Goal: Task Accomplishment & Management: Complete application form

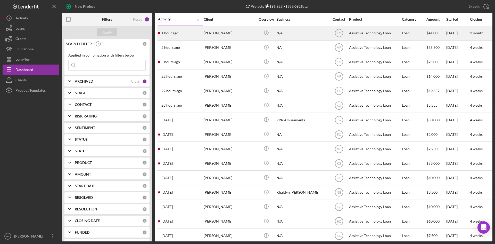
click at [228, 32] on div "[PERSON_NAME]" at bounding box center [230, 33] width 52 height 14
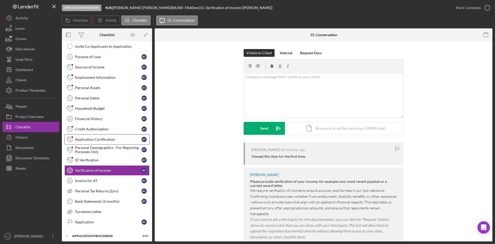
scroll to position [18, 0]
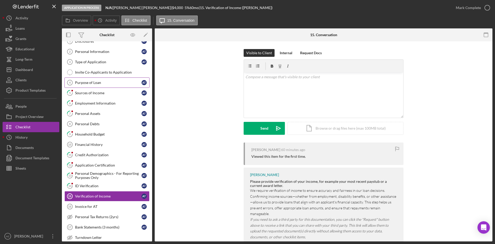
click at [94, 84] on div "Purpose of Loan" at bounding box center [108, 83] width 67 height 4
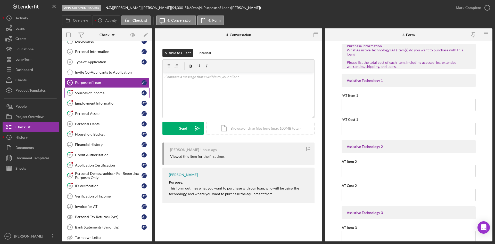
click at [96, 93] on div "Sources of Income" at bounding box center [108, 93] width 67 height 4
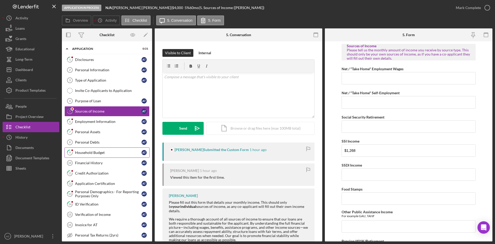
click at [94, 150] on div "Household Budget" at bounding box center [108, 152] width 67 height 4
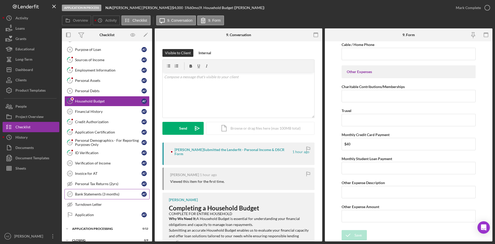
scroll to position [52, 0]
click at [90, 145] on div "Personal Demographics - For Reporting Purposes Only" at bounding box center [108, 142] width 67 height 8
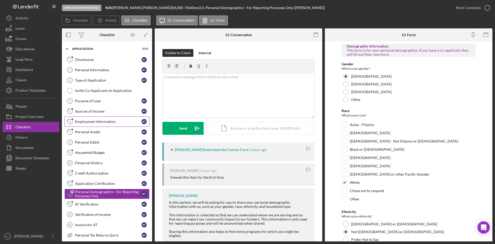
click at [93, 123] on div "Employment Information" at bounding box center [108, 121] width 67 height 4
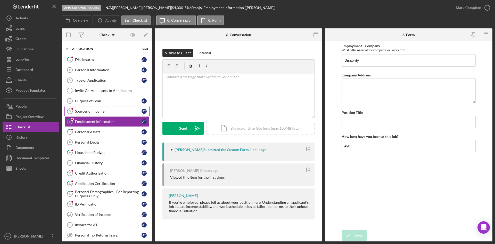
click at [83, 112] on div "Sources of Income" at bounding box center [108, 111] width 67 height 4
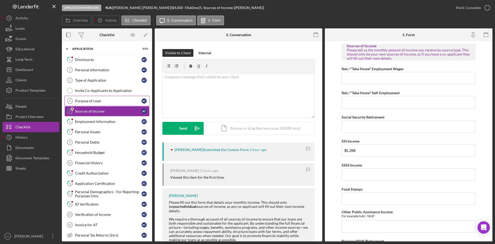
click at [92, 97] on link "Purpose of Loan 4 Purpose of Loan A T" at bounding box center [107, 101] width 85 height 10
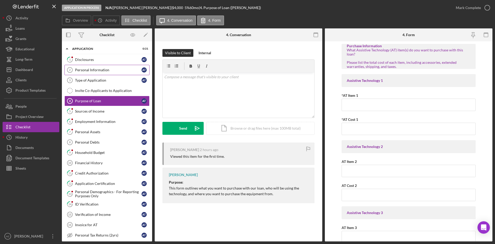
click at [86, 73] on link "Personal Information 2 Personal Information A T" at bounding box center [107, 70] width 85 height 10
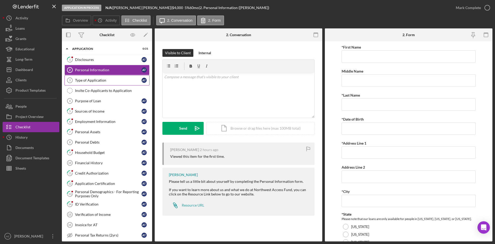
click at [90, 80] on div "Type of Application" at bounding box center [108, 80] width 67 height 4
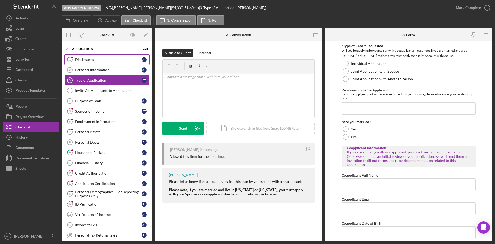
click at [82, 60] on div "Disclosures" at bounding box center [108, 60] width 67 height 4
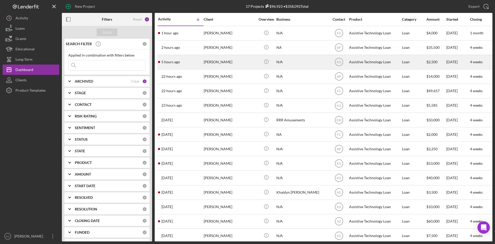
click at [226, 62] on div "[PERSON_NAME]" at bounding box center [230, 62] width 52 height 14
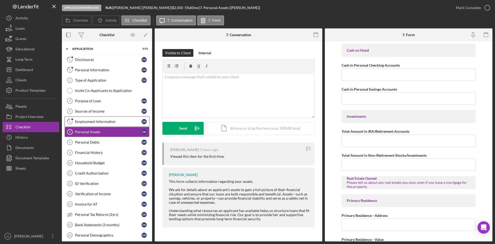
click at [102, 121] on div "Employment Information" at bounding box center [108, 121] width 67 height 4
